Goal: Check status: Check status

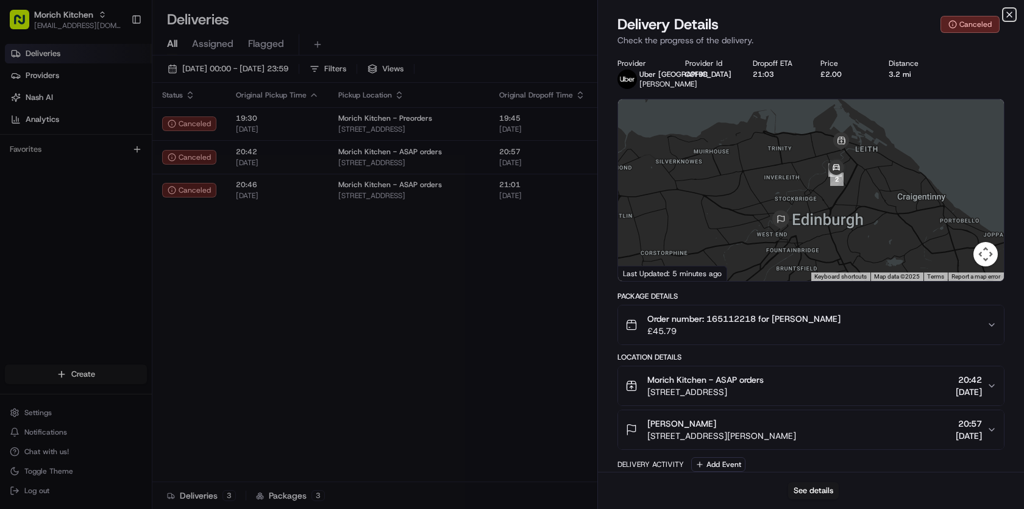
click at [1010, 16] on icon "button" at bounding box center [1008, 14] width 5 height 5
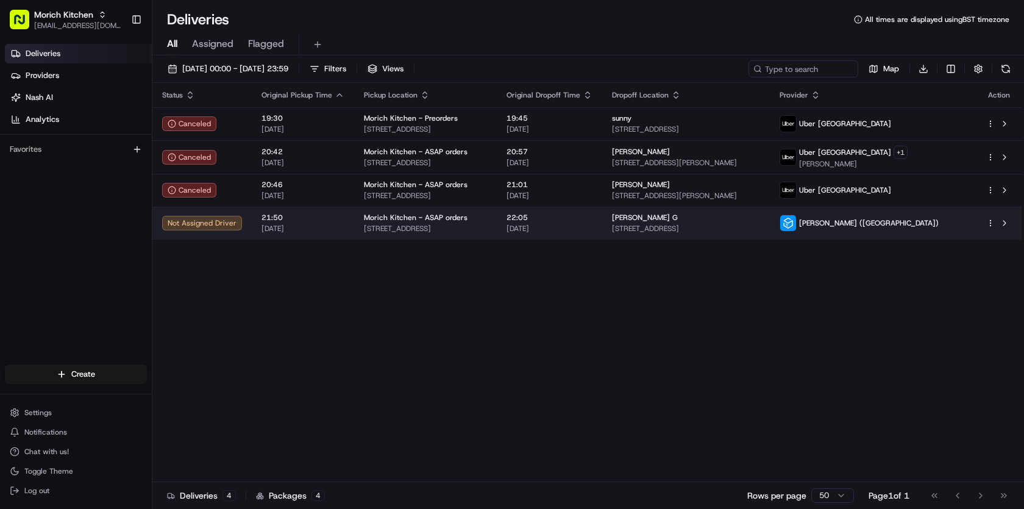
click at [930, 225] on span "[PERSON_NAME] ([GEOGRAPHIC_DATA])" at bounding box center [869, 223] width 140 height 10
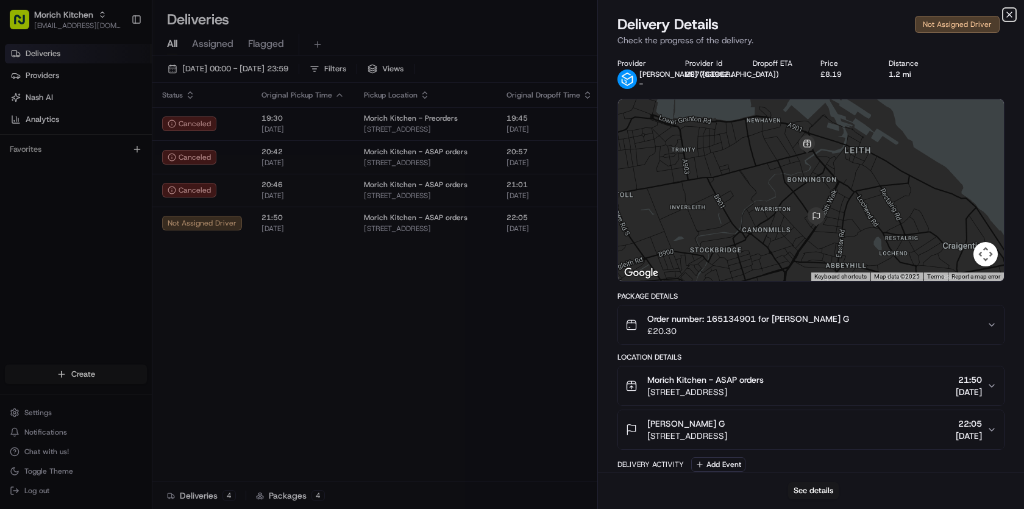
click at [1011, 16] on icon "button" at bounding box center [1008, 14] width 5 height 5
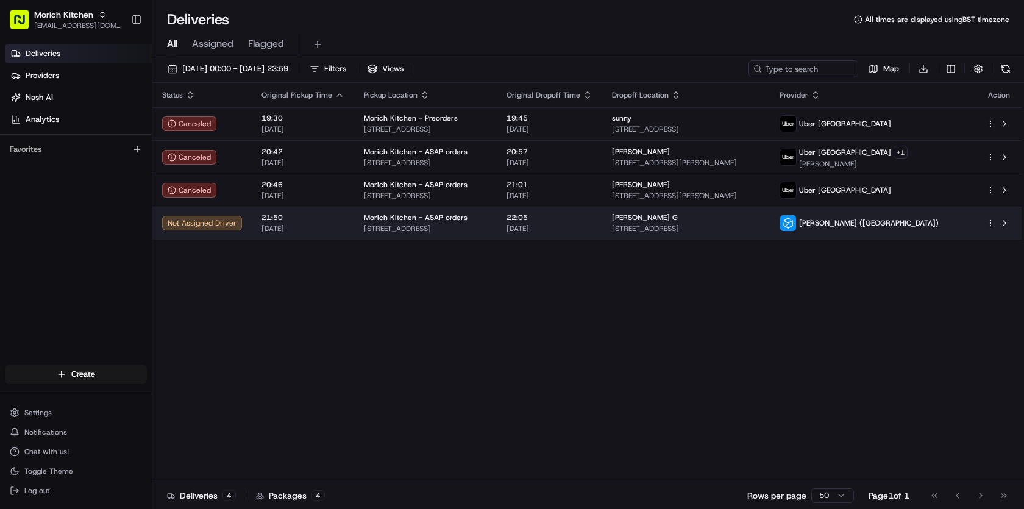
click at [966, 220] on div "[PERSON_NAME] ([GEOGRAPHIC_DATA])" at bounding box center [872, 222] width 187 height 17
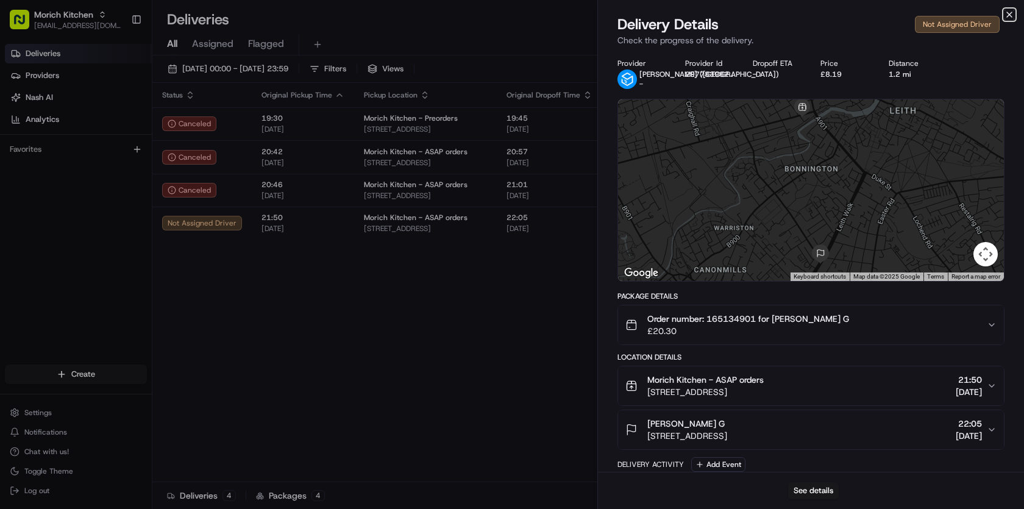
click at [1006, 16] on icon "button" at bounding box center [1008, 14] width 5 height 5
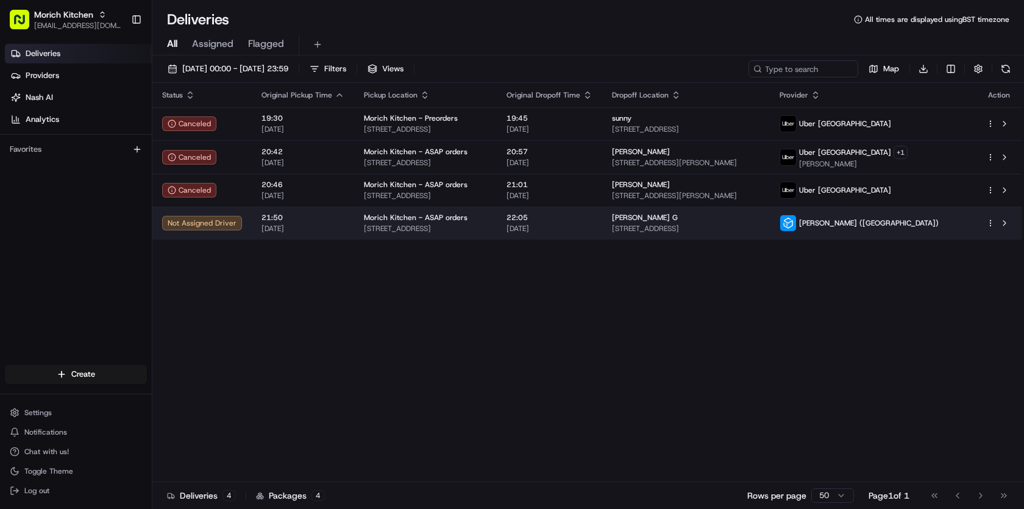
click at [991, 221] on html "Morich Kitchen [EMAIL_ADDRESS][DOMAIN_NAME] Toggle Sidebar Deliveries Providers…" at bounding box center [512, 254] width 1024 height 509
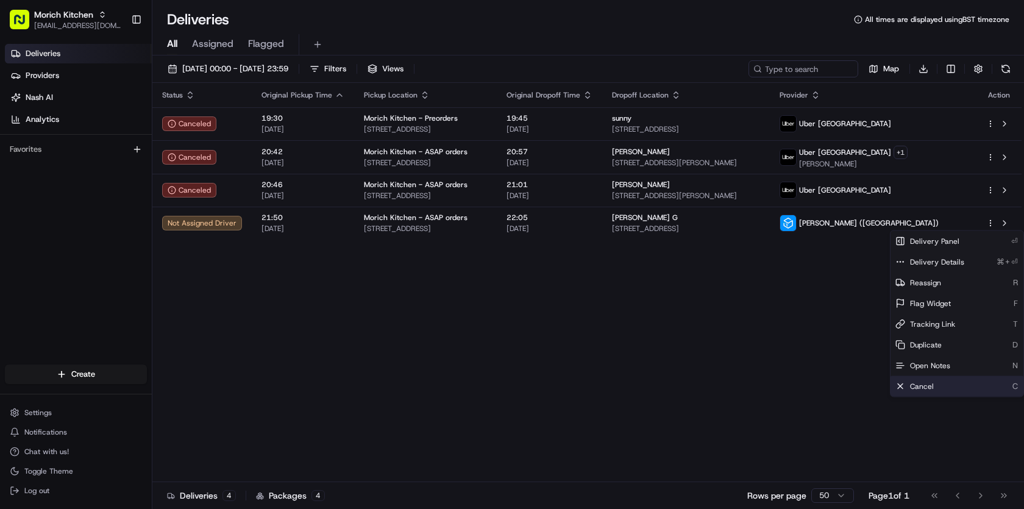
click at [943, 390] on div "Cancel C" at bounding box center [956, 386] width 133 height 21
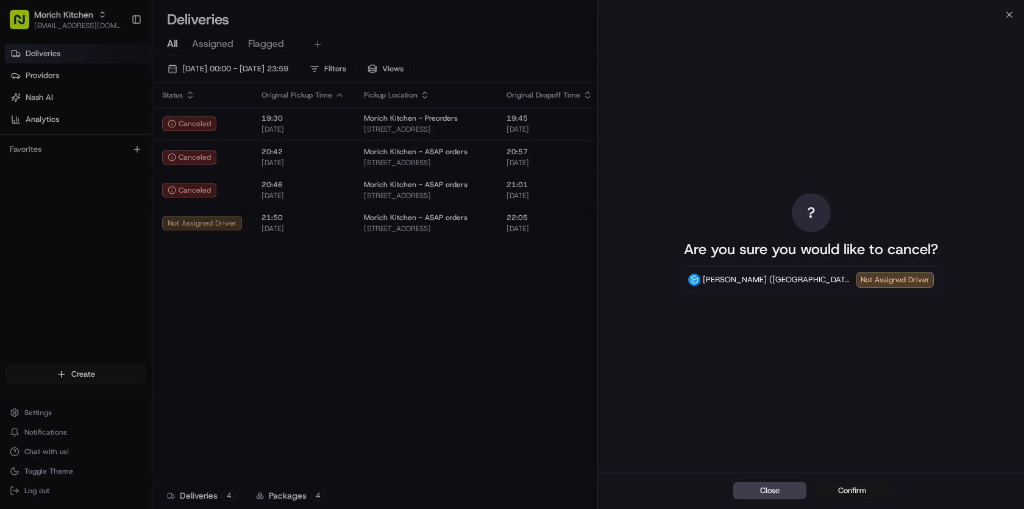
click at [854, 490] on button "Confirm" at bounding box center [852, 490] width 73 height 17
